Goal: Information Seeking & Learning: Learn about a topic

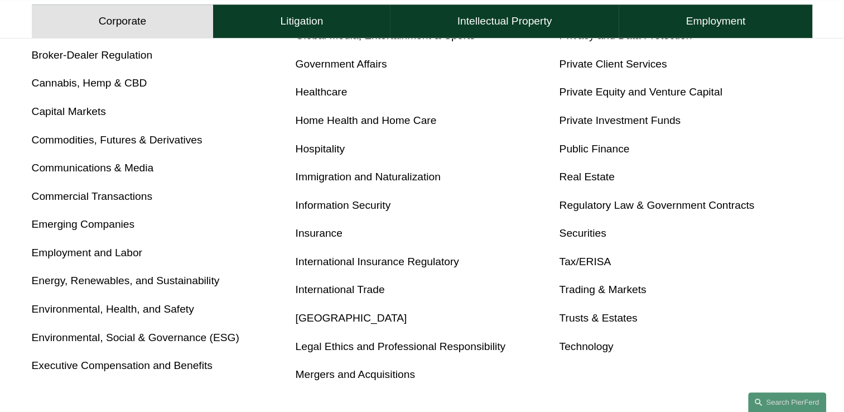
scroll to position [558, 0]
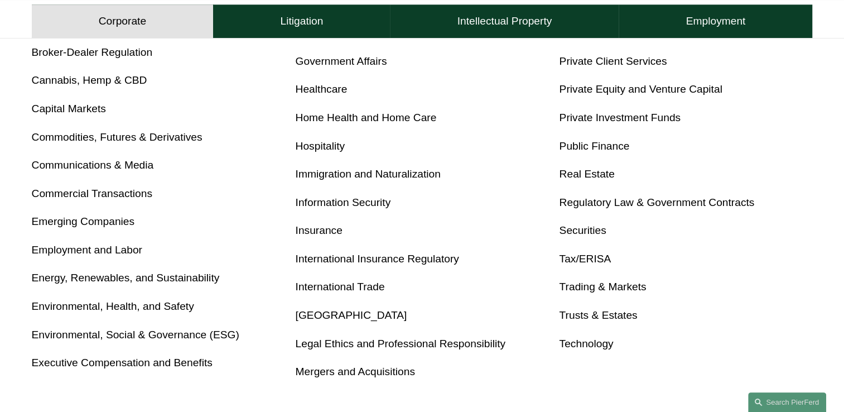
click at [570, 234] on link "Securities" at bounding box center [582, 230] width 47 height 12
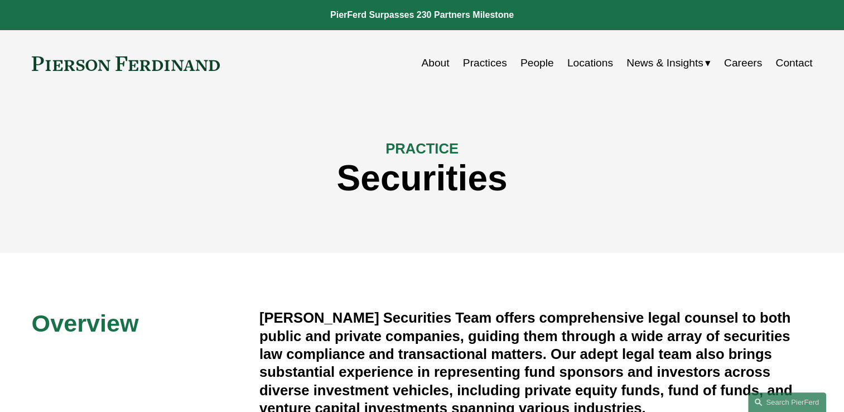
click at [487, 64] on link "Practices" at bounding box center [485, 62] width 44 height 21
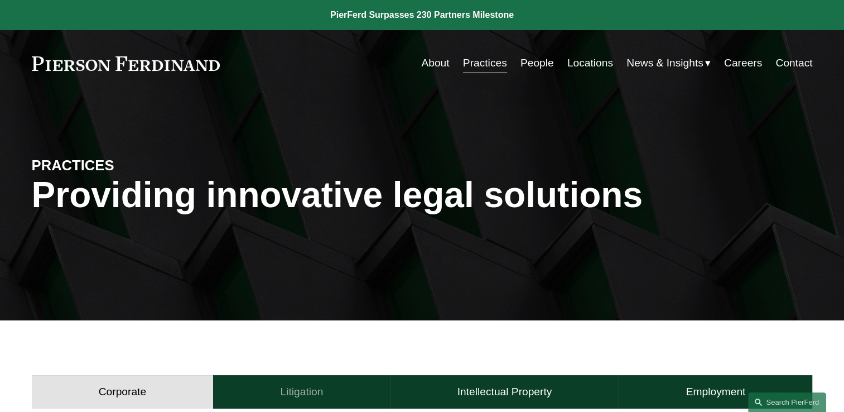
click at [306, 387] on h4 "Litigation" at bounding box center [301, 391] width 43 height 13
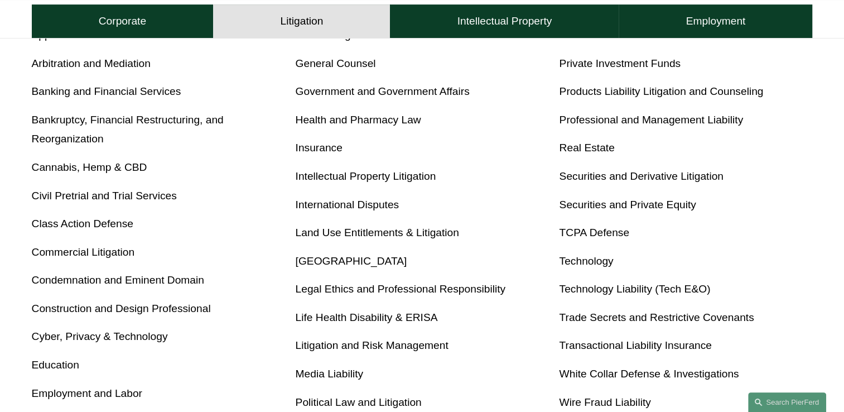
scroll to position [513, 0]
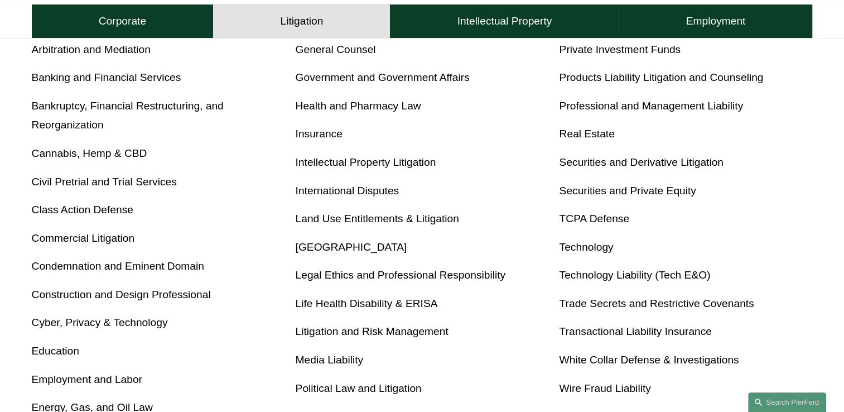
click at [590, 360] on link "White Collar Defense & Investigations" at bounding box center [649, 360] width 180 height 12
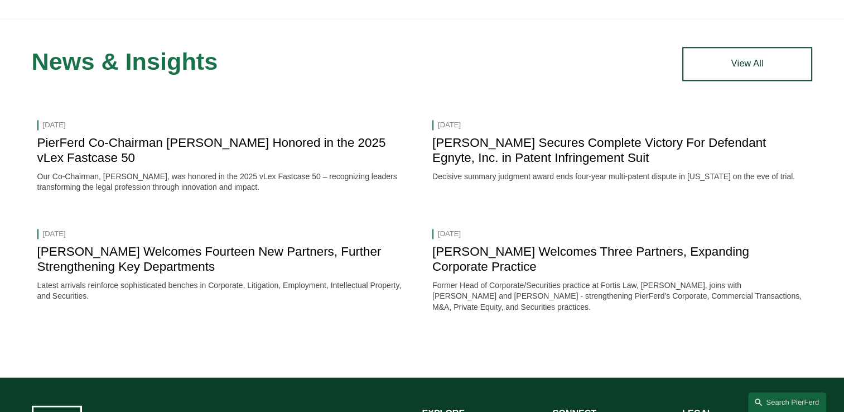
scroll to position [1383, 0]
click at [421, 236] on div "[DATE] PierFerd Co-Chairman [PERSON_NAME] Honored in the 2025 vLex Fastcase 50 …" at bounding box center [422, 228] width 781 height 229
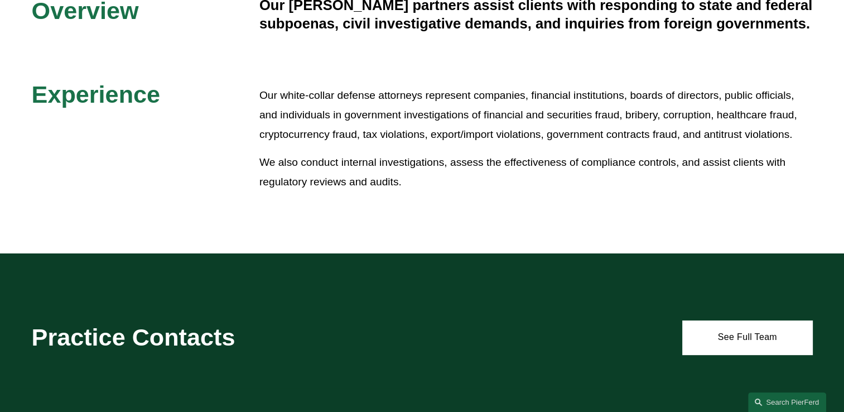
scroll to position [312, 0]
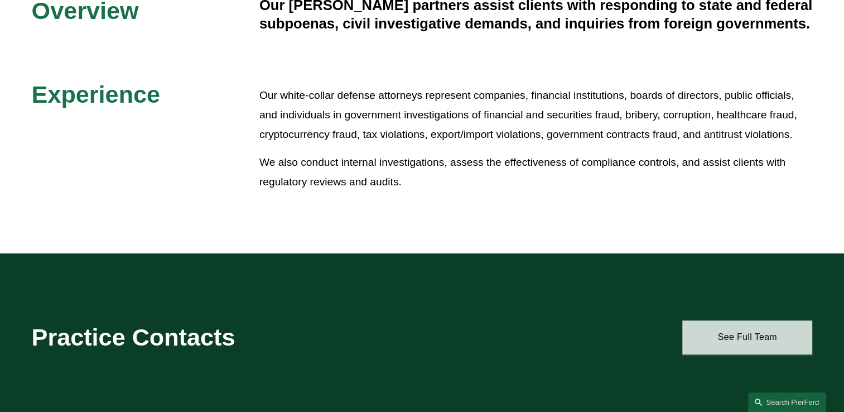
click at [730, 336] on link "See Full Team" at bounding box center [747, 336] width 130 height 33
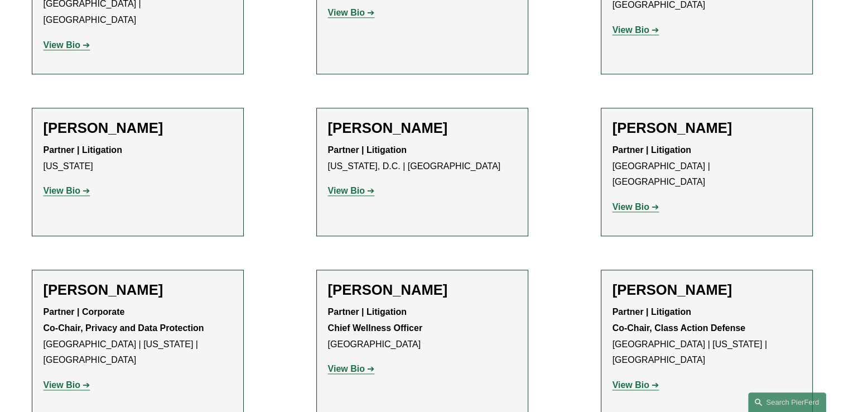
scroll to position [1361, 0]
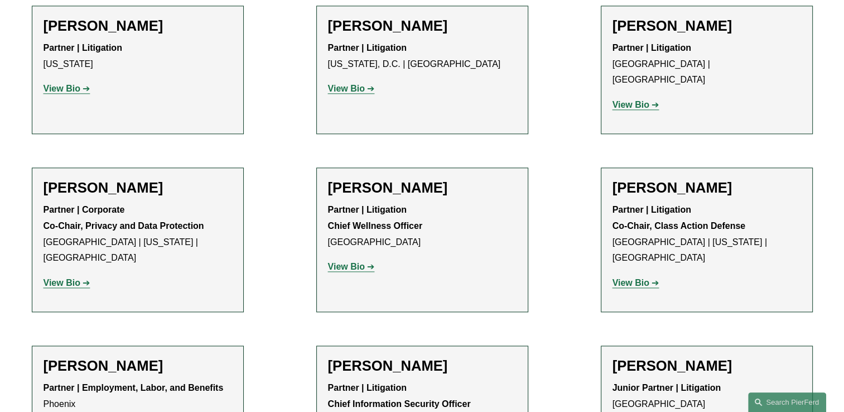
click at [359, 262] on strong "View Bio" at bounding box center [346, 266] width 37 height 9
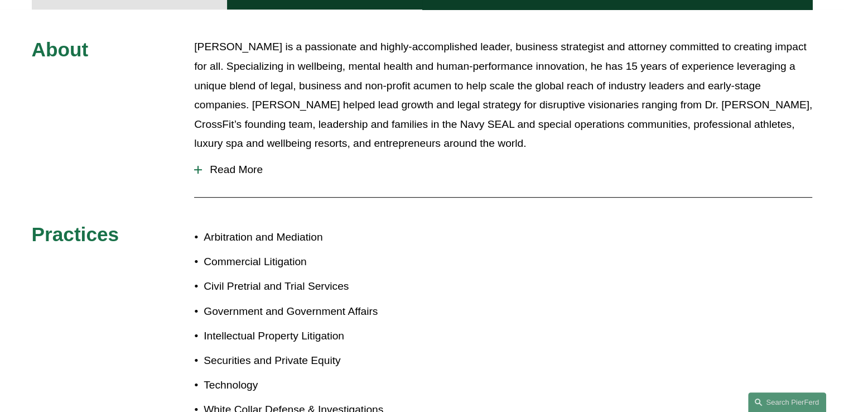
scroll to position [558, 0]
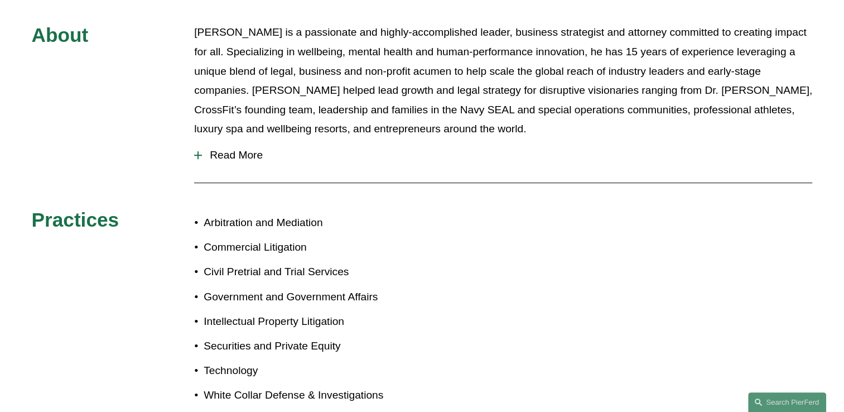
click at [194, 151] on div at bounding box center [198, 155] width 8 height 8
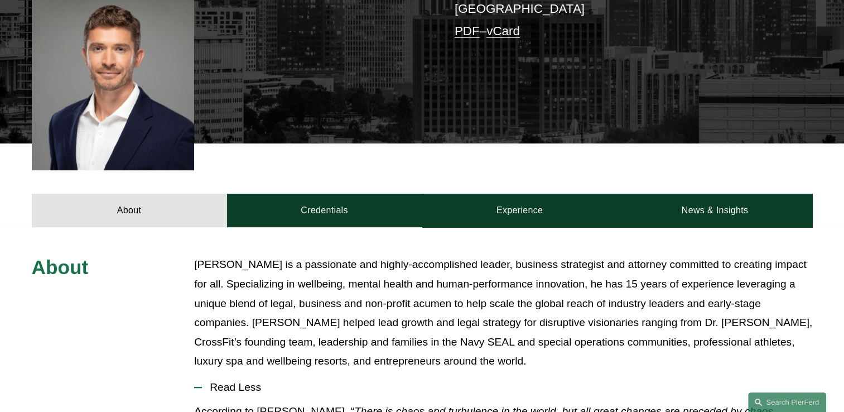
scroll to position [320, 0]
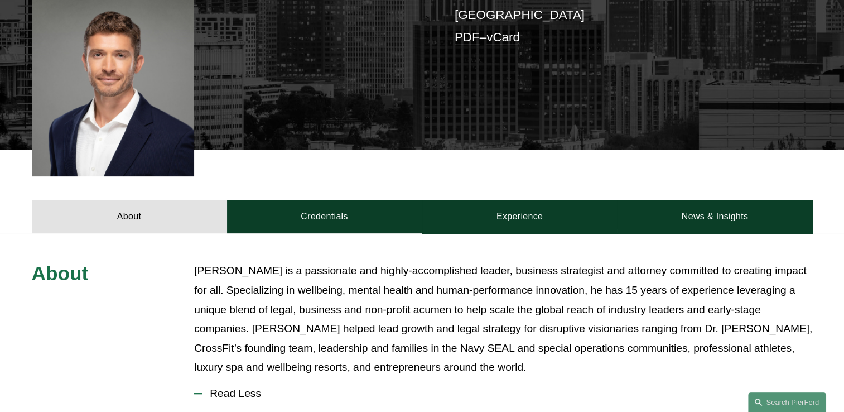
click at [179, 170] on div "About Credentials Experience News & Insights" at bounding box center [422, 192] width 844 height 84
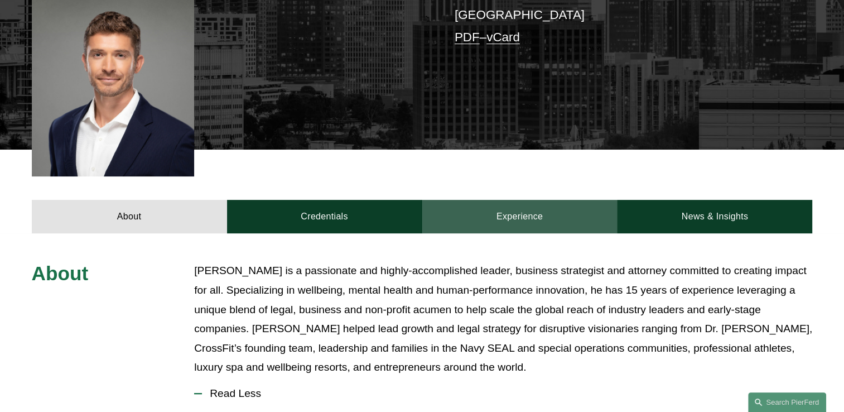
click at [527, 200] on link "Experience" at bounding box center [519, 216] width 195 height 33
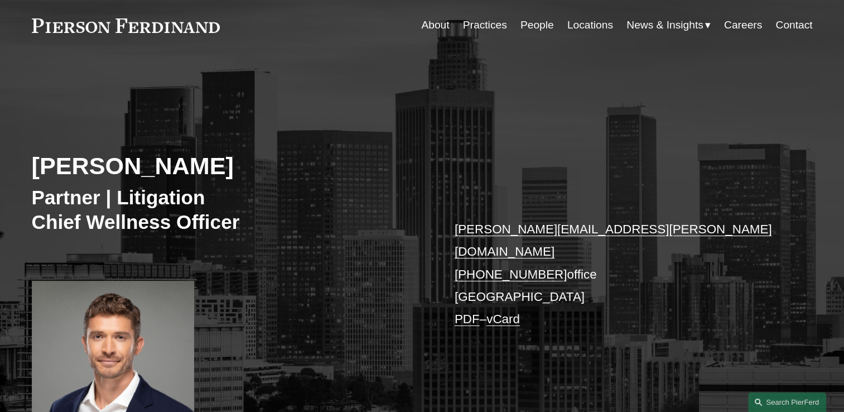
scroll to position [0, 0]
